Goal: Task Accomplishment & Management: Complete application form

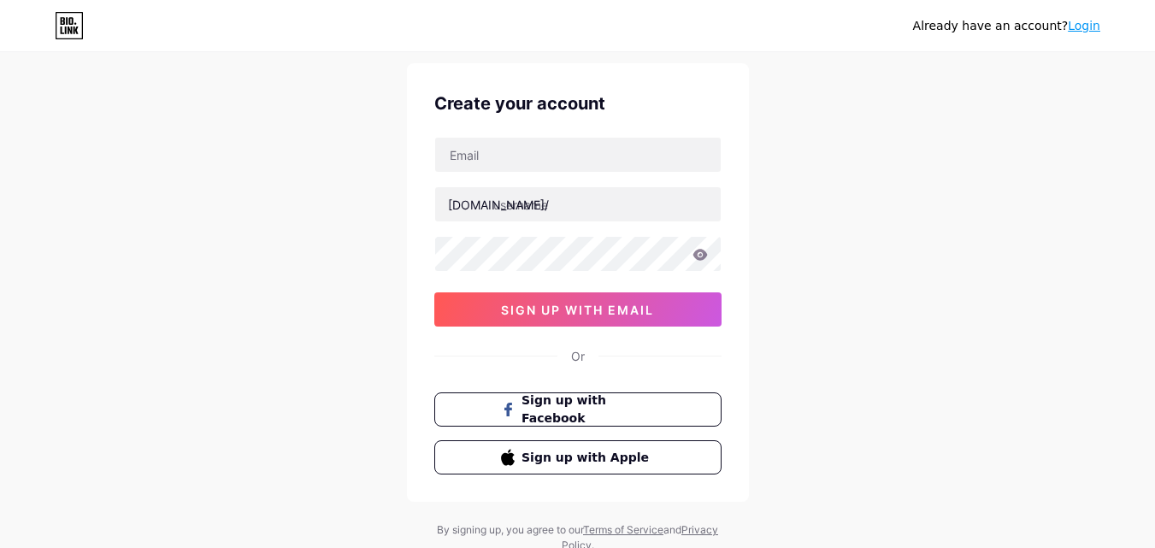
scroll to position [106, 0]
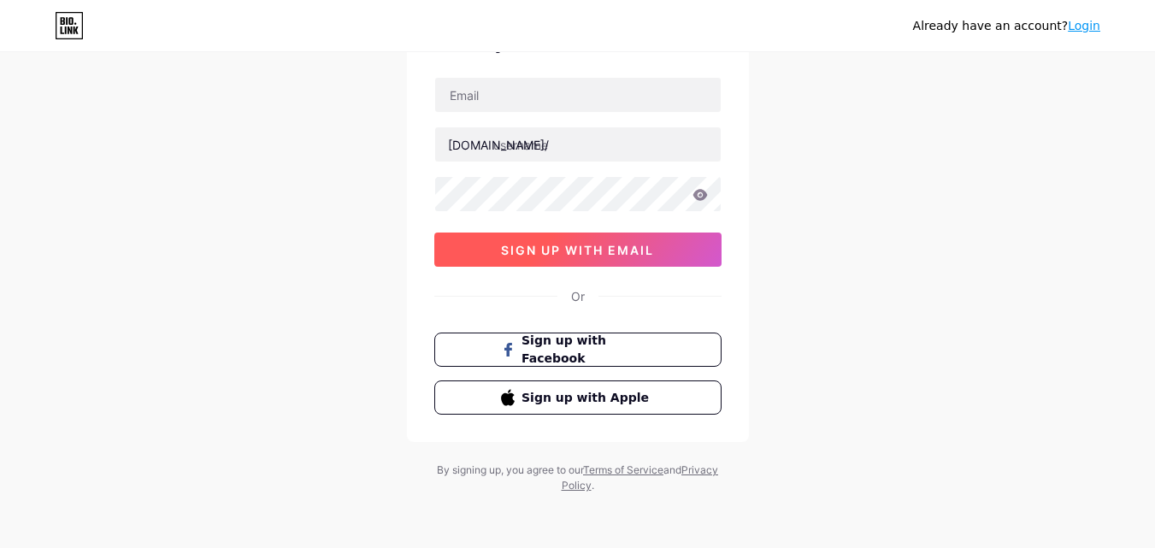
click at [652, 257] on span "sign up with email" at bounding box center [577, 250] width 153 height 15
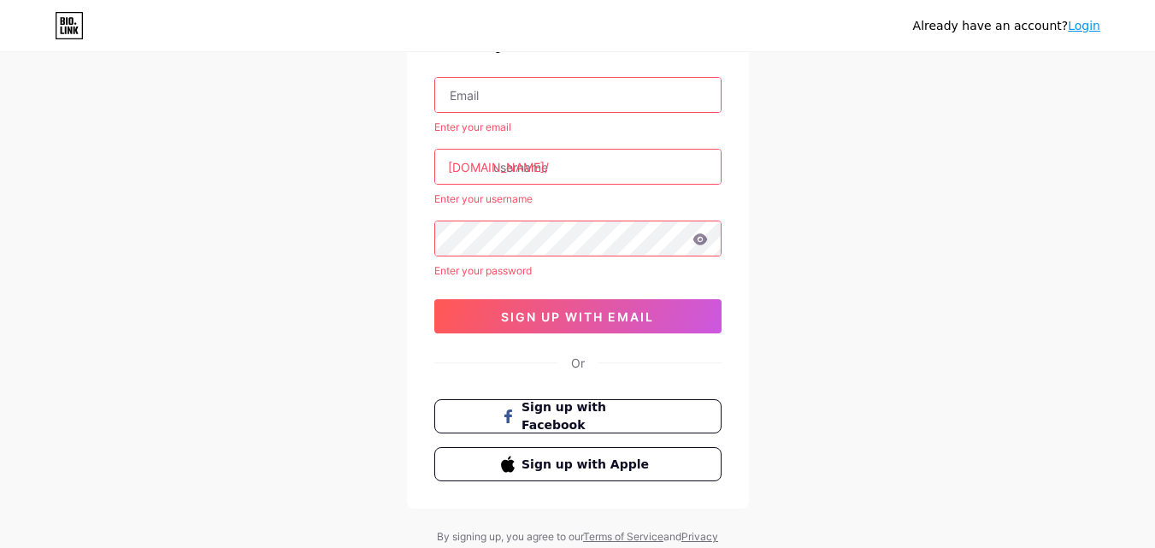
click at [536, 100] on input "text" at bounding box center [578, 95] width 286 height 34
type input "[EMAIL_ADDRESS][DOMAIN_NAME]"
click at [552, 162] on input "text" at bounding box center [578, 167] width 286 height 34
paste input "fortehealthcare"
type input "fortehealthcare"
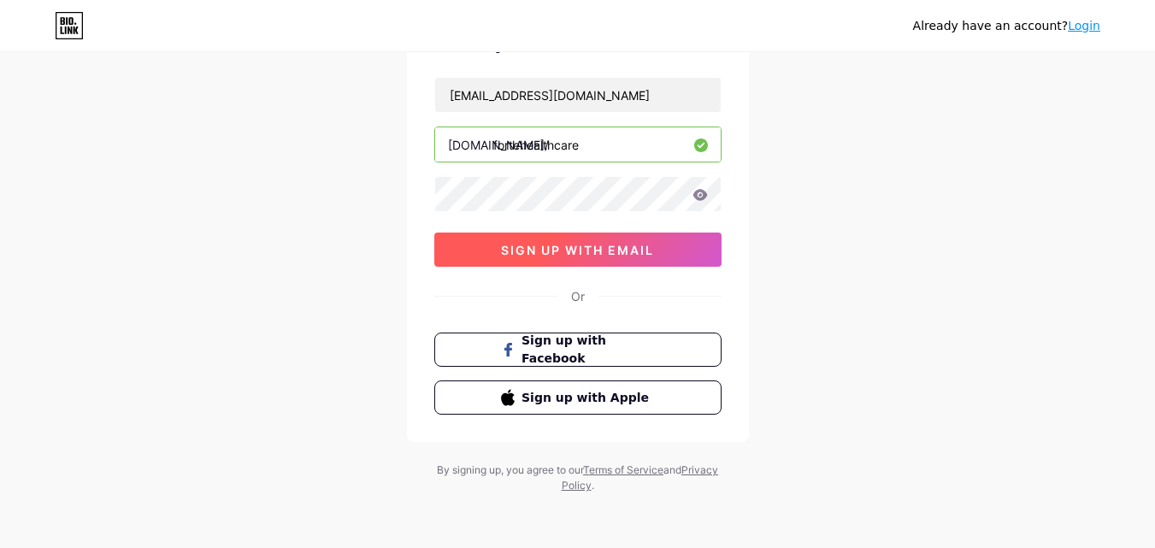
click at [562, 261] on button "sign up with email" at bounding box center [577, 250] width 287 height 34
